Goal: Communication & Community: Answer question/provide support

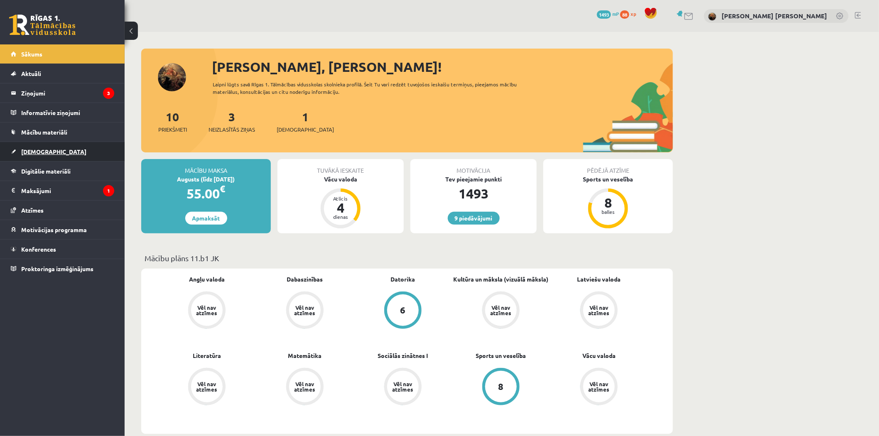
click at [42, 152] on span "[DEMOGRAPHIC_DATA]" at bounding box center [53, 151] width 65 height 7
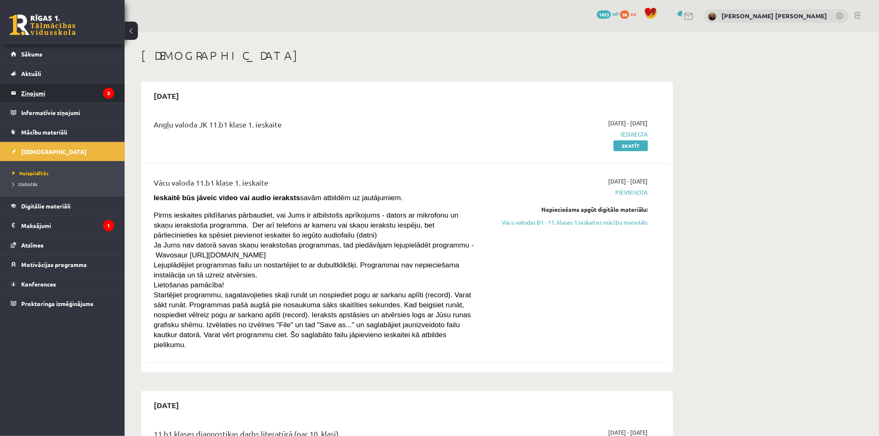
click at [32, 96] on legend "Ziņojumi 3" at bounding box center [67, 93] width 93 height 19
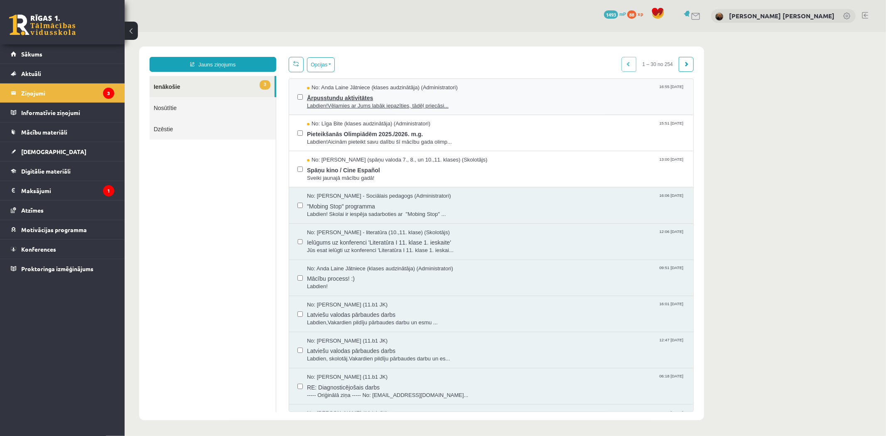
click at [330, 102] on span "Labdien!Vēlamies ar Jums labāk iepazīties, tādēļ priecāsi..." at bounding box center [496, 106] width 378 height 8
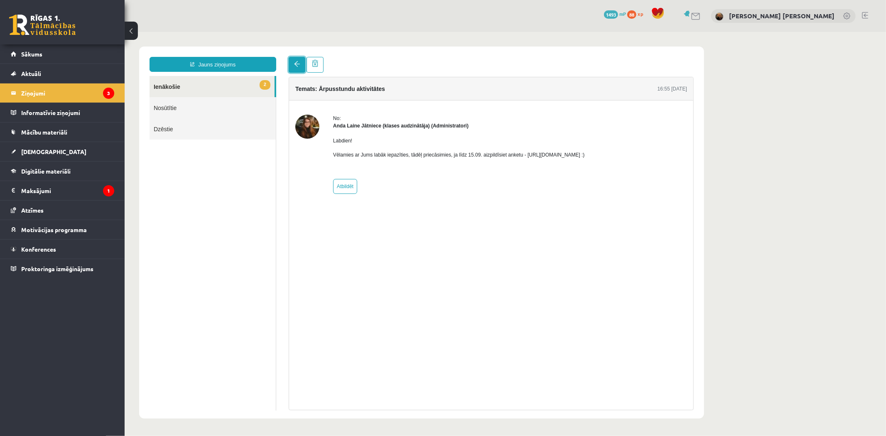
click at [295, 62] on span at bounding box center [297, 64] width 6 height 6
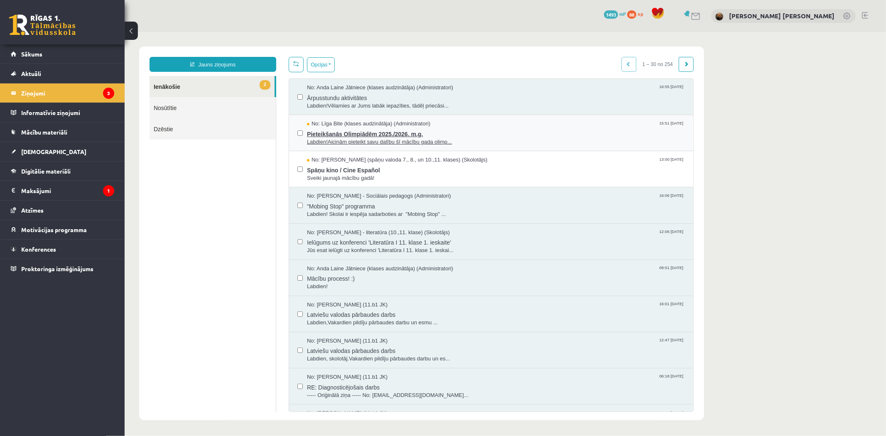
click at [356, 138] on span "Labdien!Aicinām pieteikt savu dalību šī mācību gada olimp..." at bounding box center [496, 142] width 378 height 8
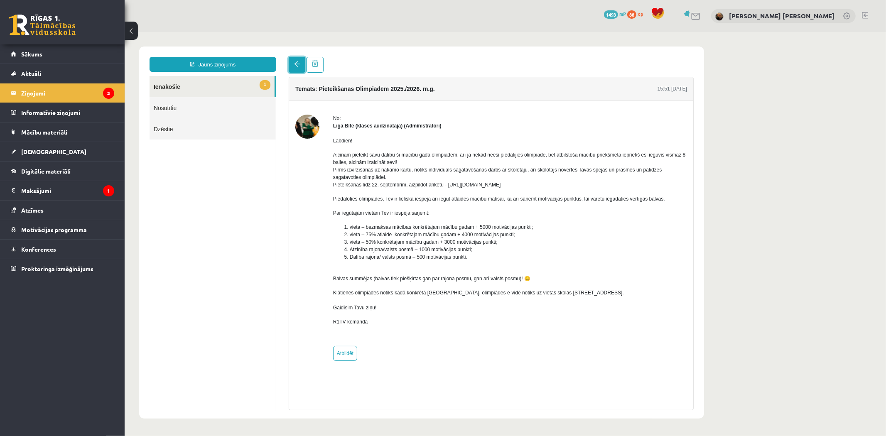
click at [291, 60] on link at bounding box center [296, 65] width 17 height 16
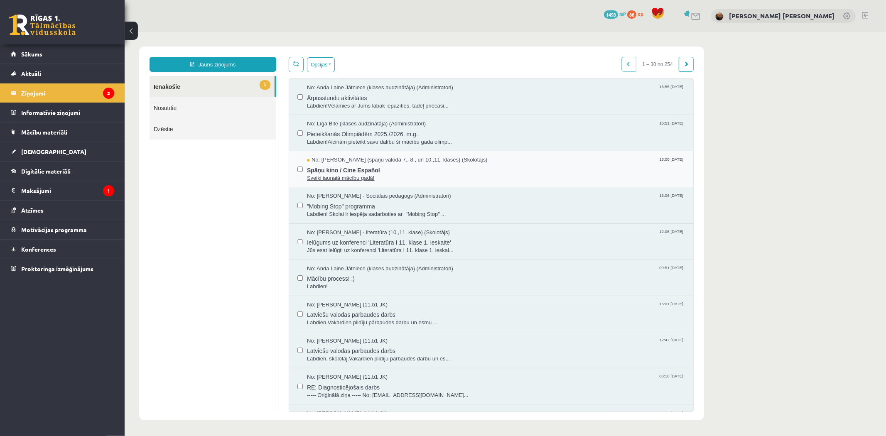
click at [354, 167] on span "Spāņu kino / Cine Español" at bounding box center [496, 169] width 378 height 10
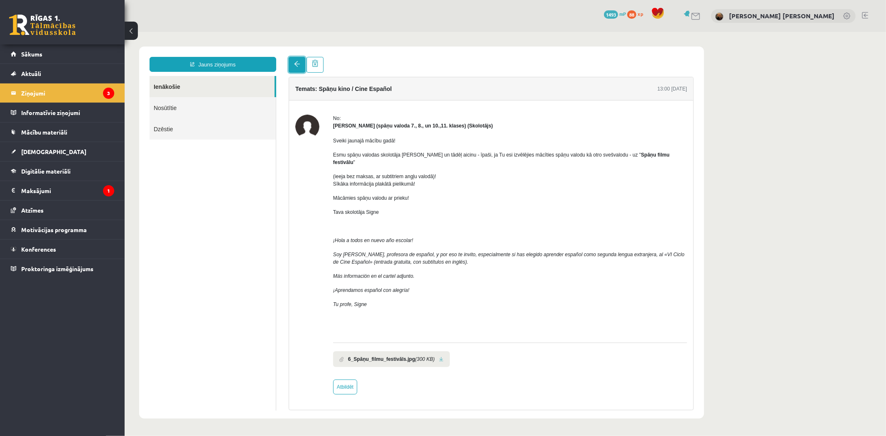
click at [300, 64] on link at bounding box center [296, 65] width 17 height 16
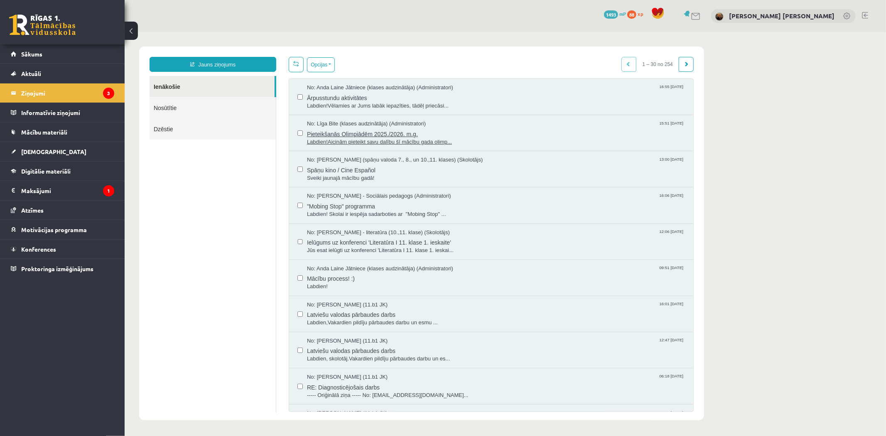
click at [342, 130] on span "Pieteikšanās Olimpiādēm 2025./2026. m.g." at bounding box center [496, 133] width 378 height 10
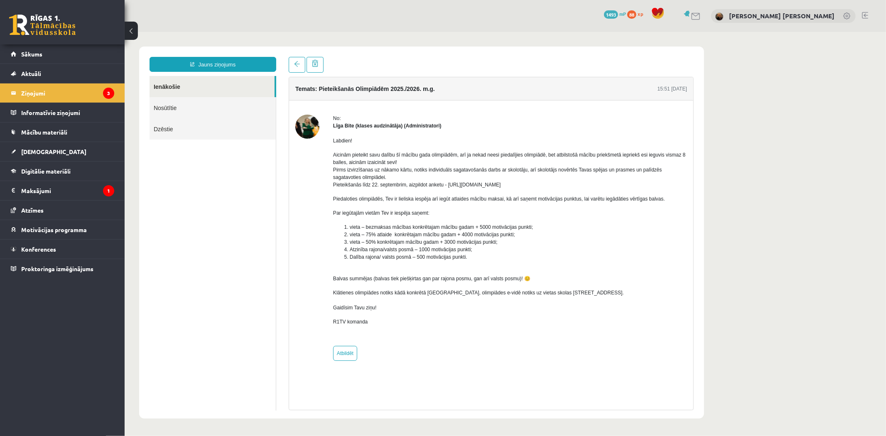
click at [188, 88] on link "Ienākošie" at bounding box center [211, 86] width 125 height 21
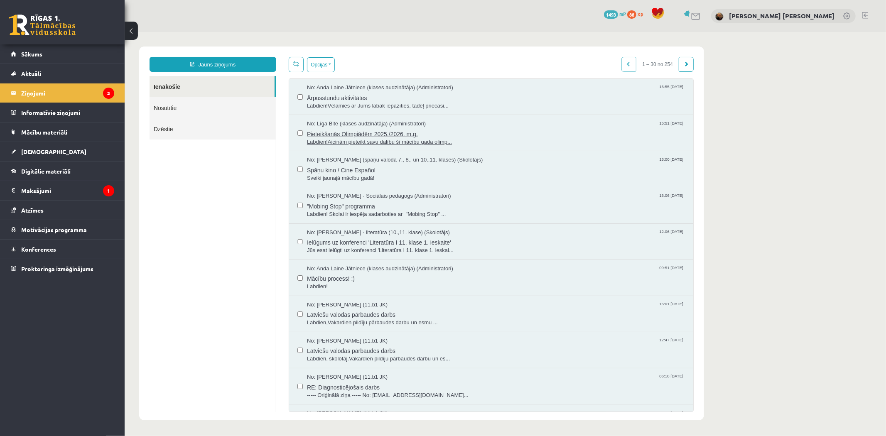
click at [349, 130] on span "Pieteikšanās Olimpiādēm 2025./2026. m.g." at bounding box center [496, 133] width 378 height 10
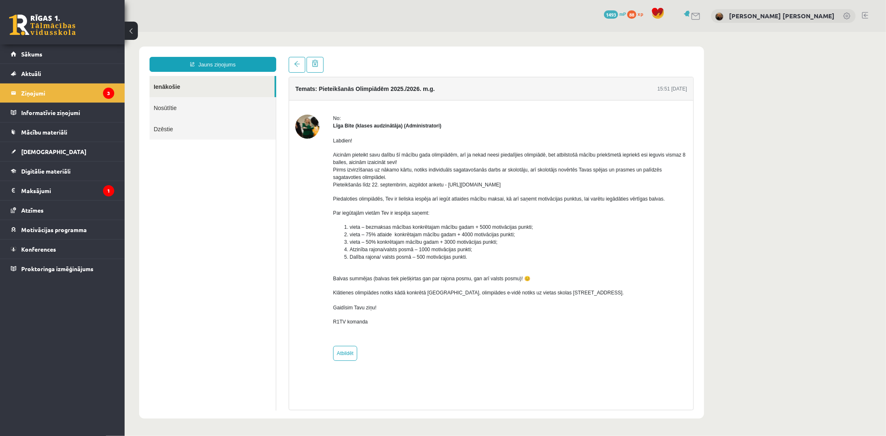
click at [305, 128] on img at bounding box center [307, 126] width 24 height 24
click at [324, 126] on div "No: [PERSON_NAME] (klases audzinātāja) (Administratori) Labdien! Aicinām pietei…" at bounding box center [491, 237] width 392 height 246
drag, startPoint x: 331, startPoint y: 125, endPoint x: 353, endPoint y: 125, distance: 21.6
click at [353, 125] on div "No: [PERSON_NAME] (klases audzinātāja) (Administratori) Labdien! Aicinām pietei…" at bounding box center [491, 237] width 392 height 246
copy strong "[PERSON_NAME]"
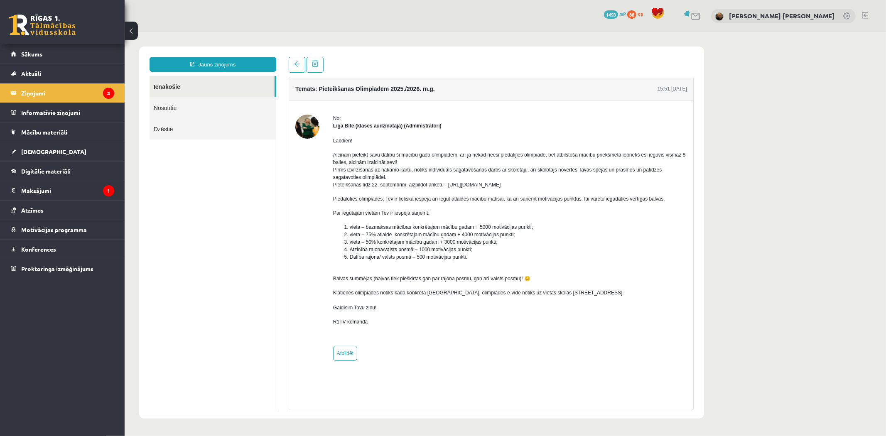
click at [324, 237] on div "No: [PERSON_NAME] (klases audzinātāja) (Administratori) Labdien! Aicinām pietei…" at bounding box center [491, 237] width 392 height 246
click at [299, 63] on span at bounding box center [297, 64] width 6 height 6
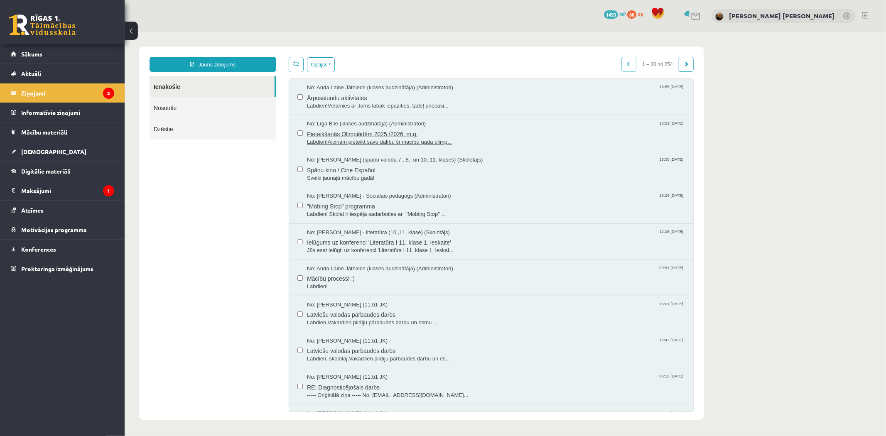
click at [317, 137] on span "Pieteikšanās Olimpiādēm 2025./2026. m.g." at bounding box center [496, 133] width 378 height 10
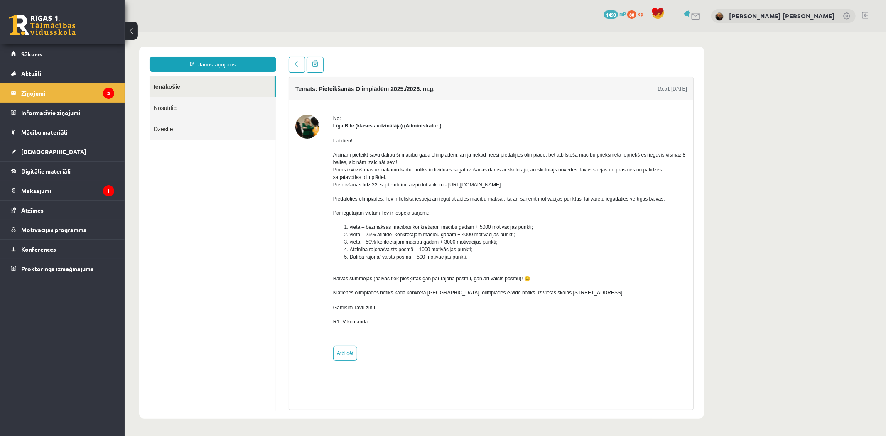
drag, startPoint x: 445, startPoint y: 184, endPoint x: 556, endPoint y: 182, distance: 111.0
click at [556, 182] on p "Aicinām pieteikt savu dalību šī mācību gada olimpiādēm, arī ja nekad neesi pied…" at bounding box center [510, 169] width 354 height 37
copy p "[URL][DOMAIN_NAME]"
